Goal: Task Accomplishment & Management: Manage account settings

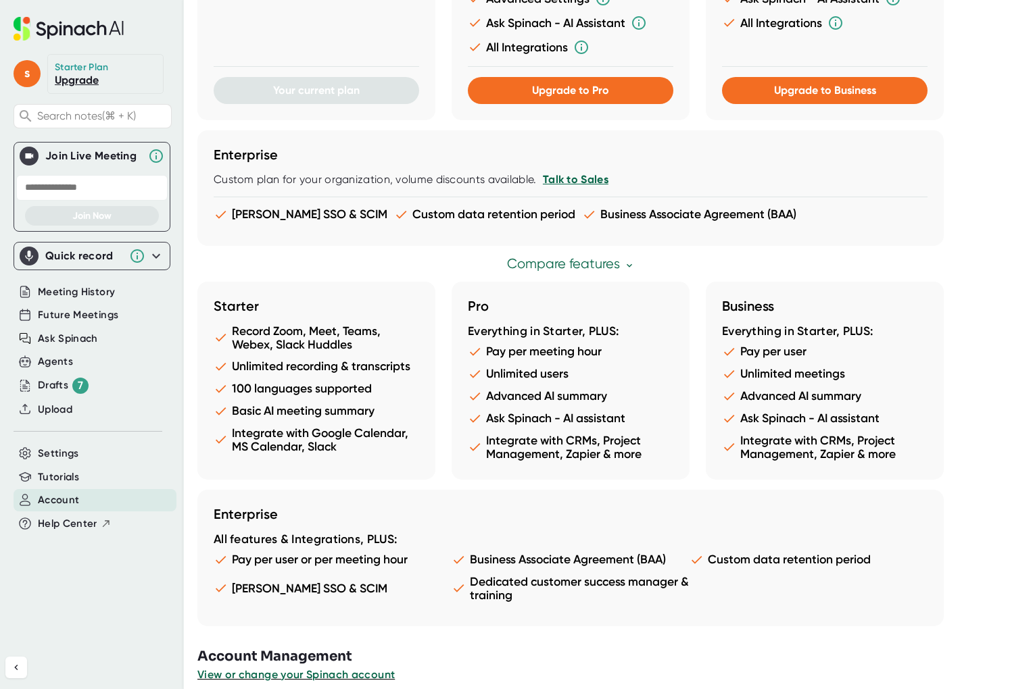
scroll to position [589, 0]
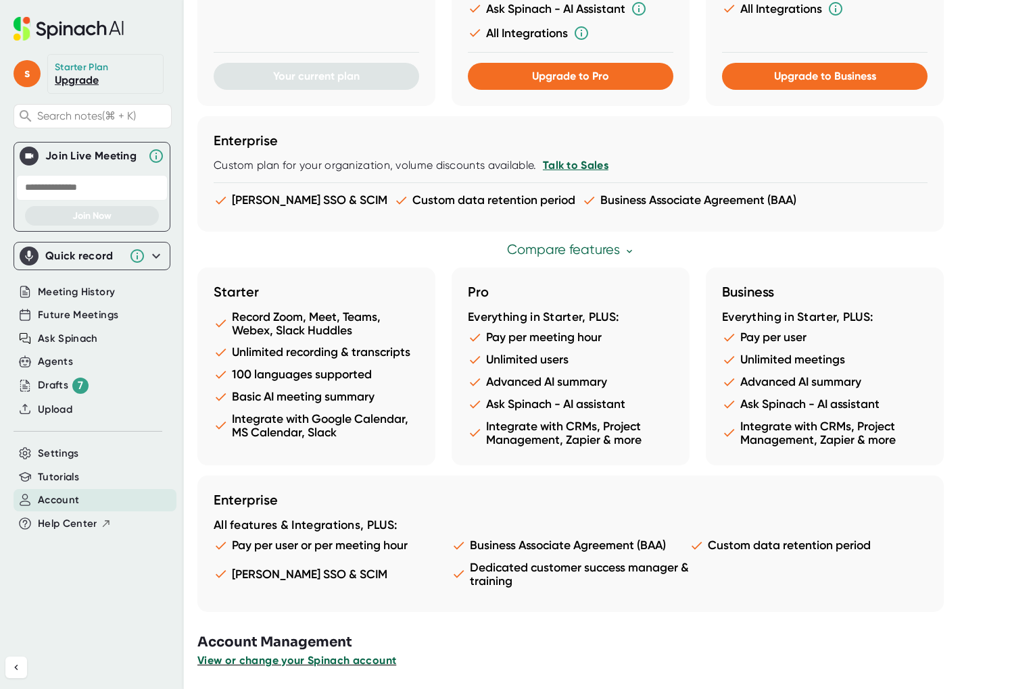
click at [340, 666] on span "View or change your Spinach account" at bounding box center [296, 660] width 199 height 13
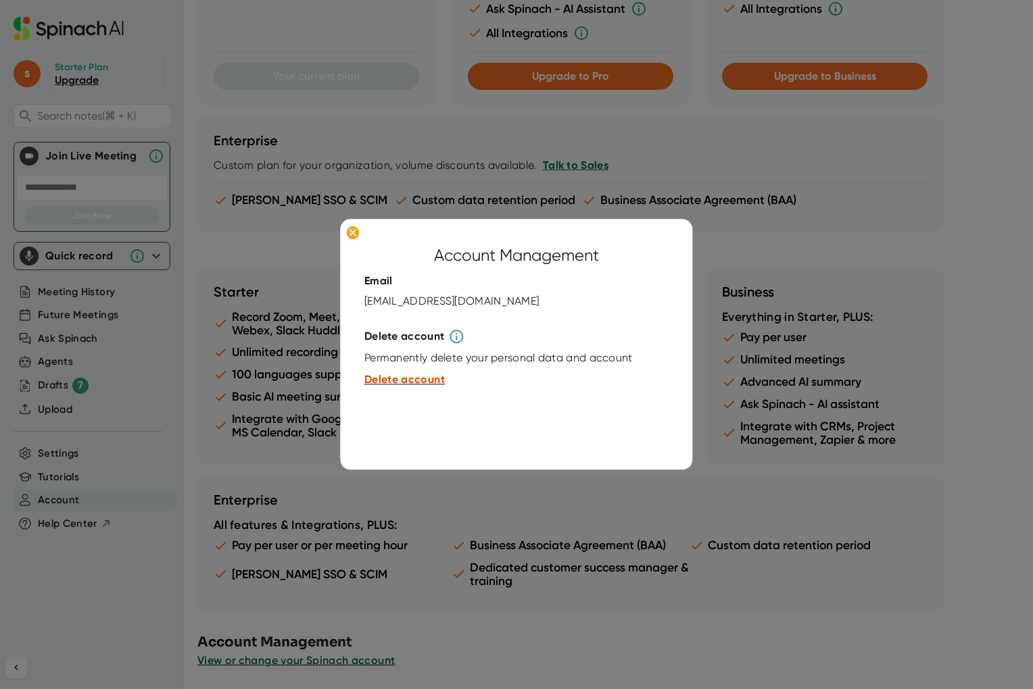
click at [391, 382] on span "Delete account" at bounding box center [404, 379] width 80 height 13
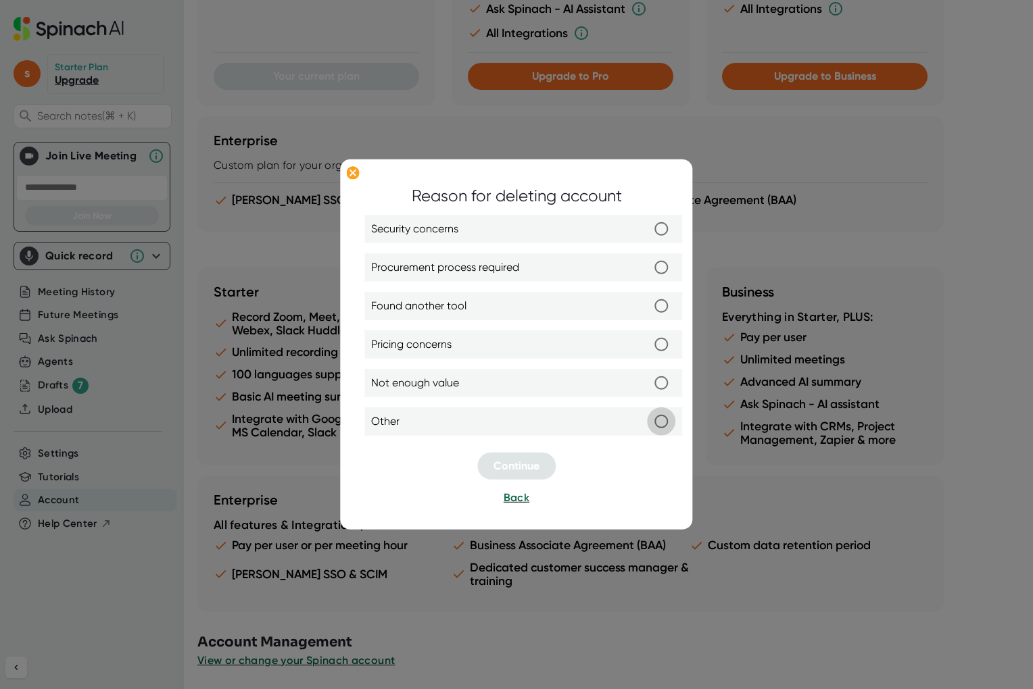
click at [654, 422] on input "Other" at bounding box center [661, 422] width 28 height 28
radio input "true"
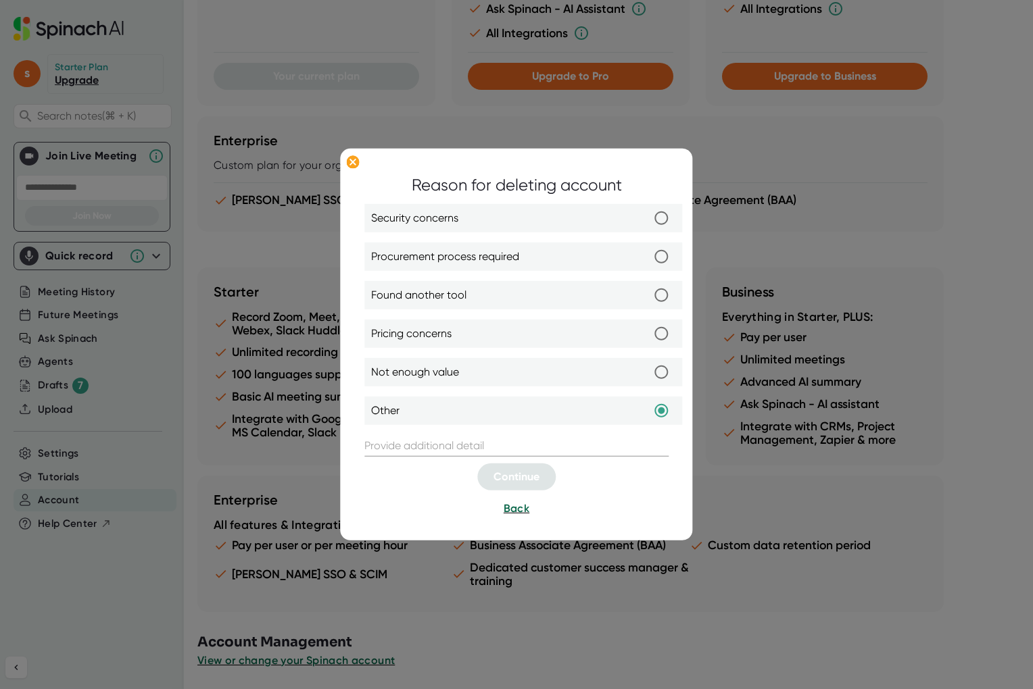
click at [508, 438] on input "text" at bounding box center [516, 446] width 304 height 22
type input "Default joins"
type input "My company doesn't allow any other AI tool except Quill now"
click at [514, 466] on button "Continue" at bounding box center [516, 477] width 78 height 27
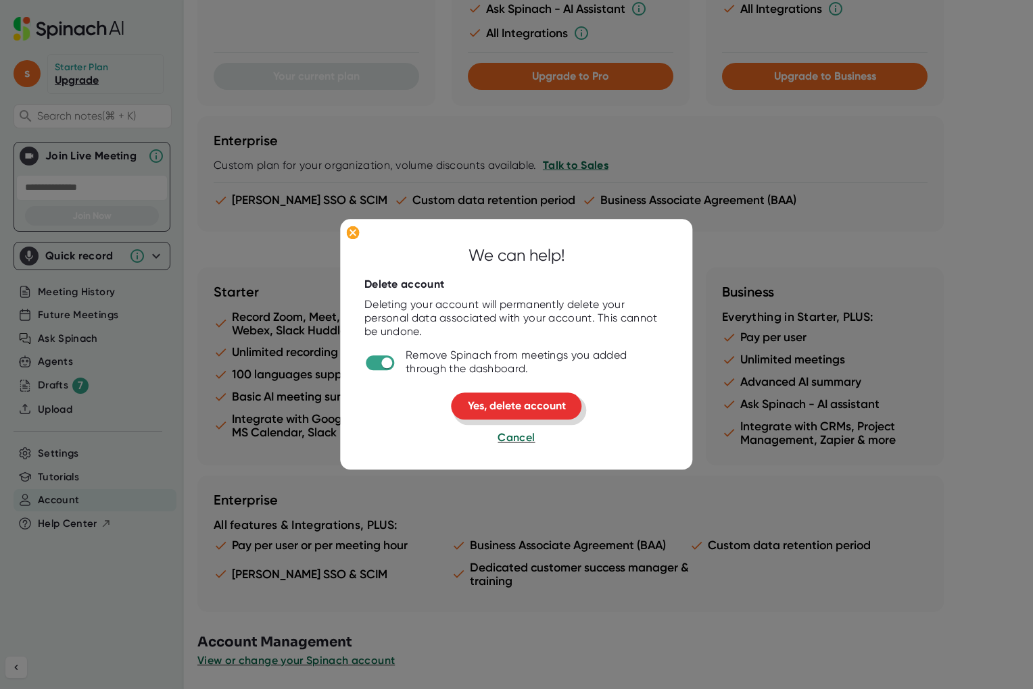
click at [535, 398] on button "Yes, delete account" at bounding box center [516, 406] width 130 height 27
